Goal: Use online tool/utility

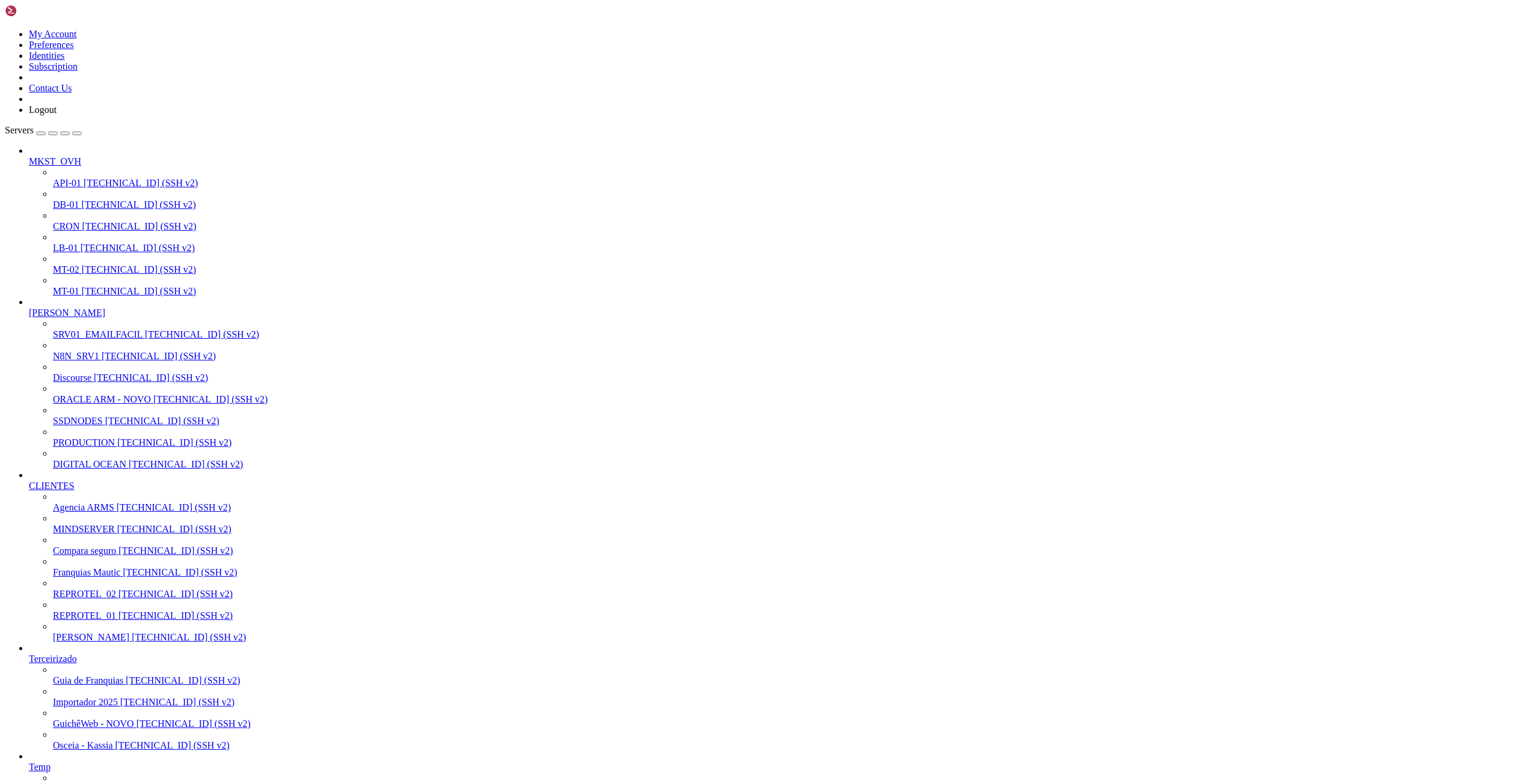
scroll to position [274, 0]
drag, startPoint x: 266, startPoint y: 1248, endPoint x: 45, endPoint y: 1197, distance: 226.8
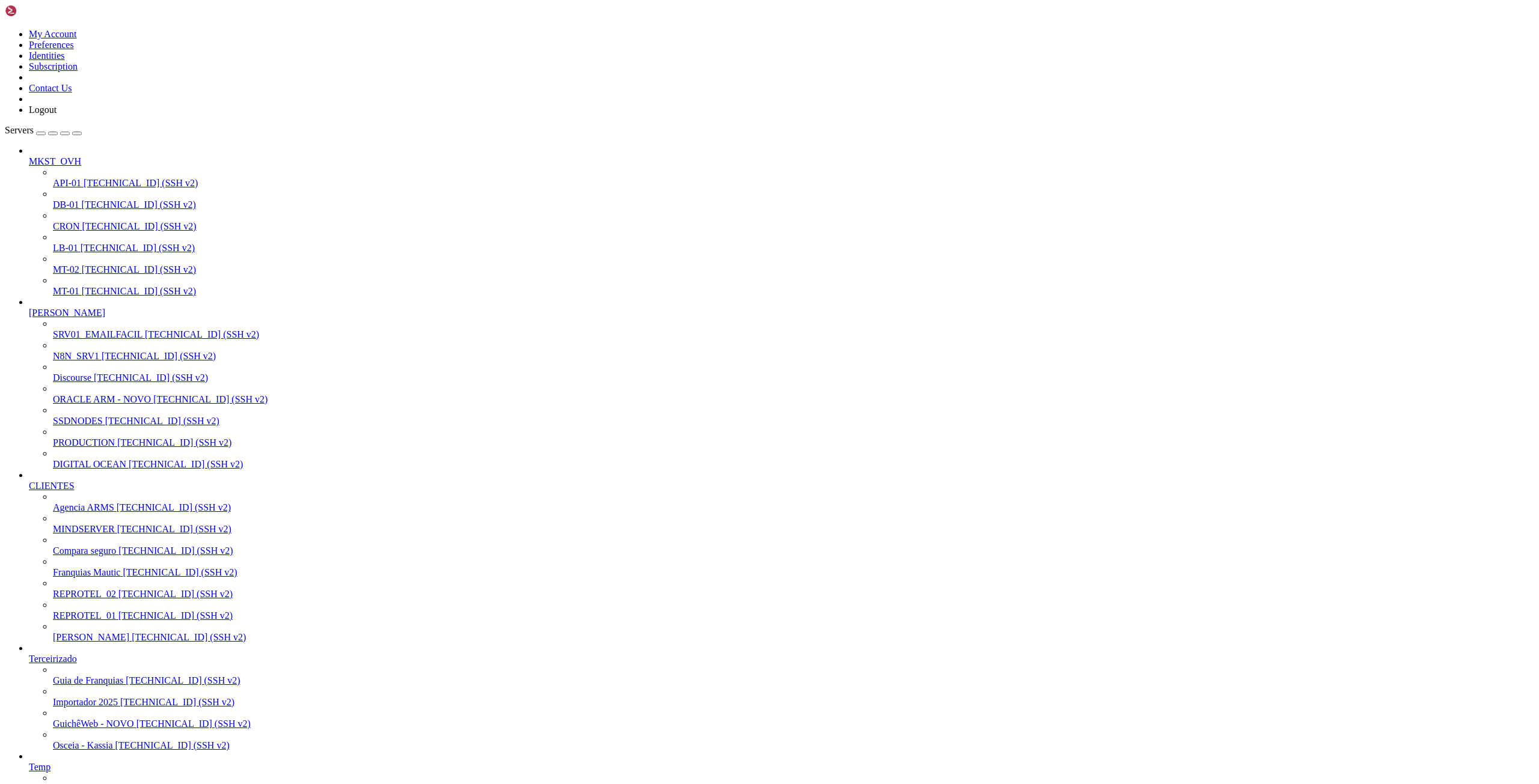
scroll to position [16813, 0]
